Goal: Task Accomplishment & Management: Manage account settings

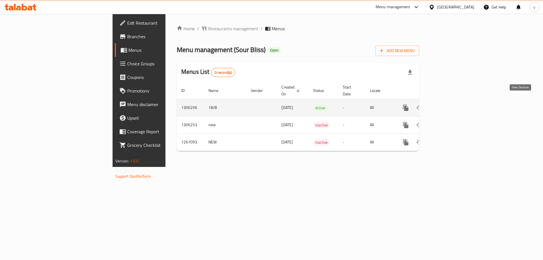
click at [449, 105] on icon "enhanced table" at bounding box center [446, 107] width 5 height 5
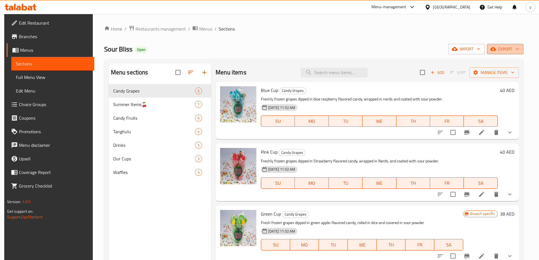
click at [505, 47] on span "export" at bounding box center [504, 49] width 27 height 7
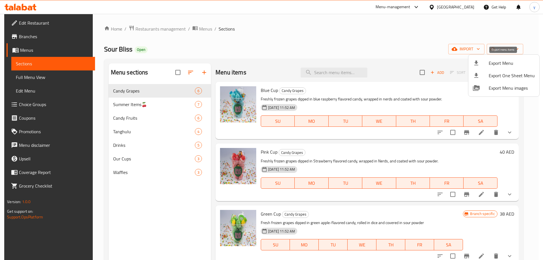
click at [478, 64] on icon at bounding box center [476, 63] width 7 height 7
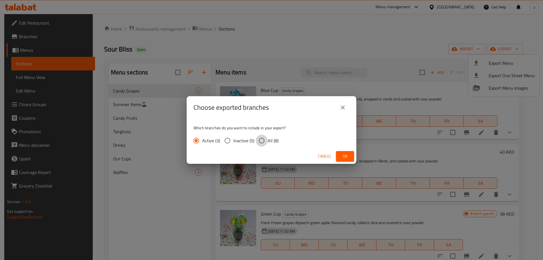
click at [266, 140] on input "All (8)" at bounding box center [262, 141] width 12 height 12
radio input "true"
click at [345, 155] on span "Ok" at bounding box center [345, 156] width 9 height 7
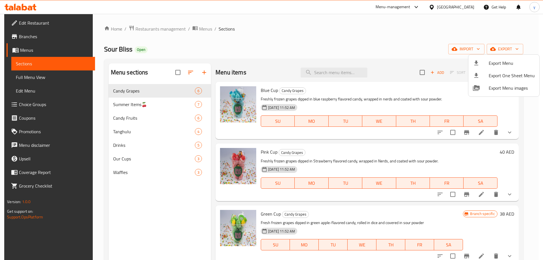
click at [45, 24] on div at bounding box center [271, 130] width 543 height 260
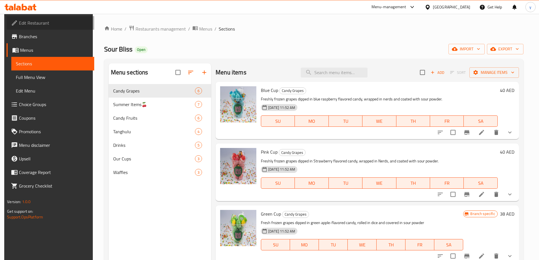
click at [45, 24] on span "Edit Restaurant" at bounding box center [54, 23] width 71 height 7
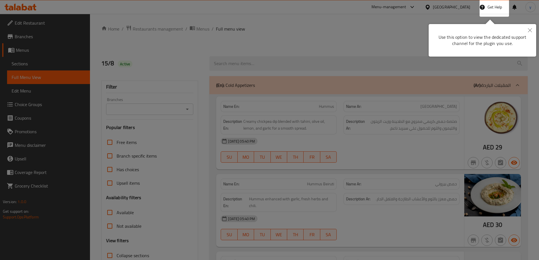
click at [259, 74] on div at bounding box center [269, 130] width 539 height 260
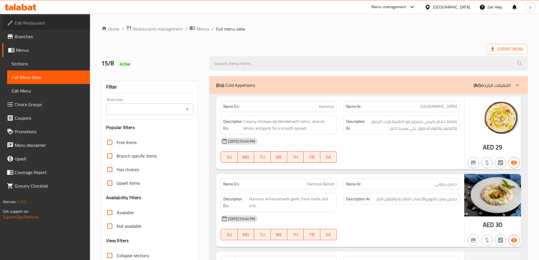
click at [39, 22] on span "Edit Restaurant" at bounding box center [50, 23] width 71 height 7
